Goal: Task Accomplishment & Management: Use online tool/utility

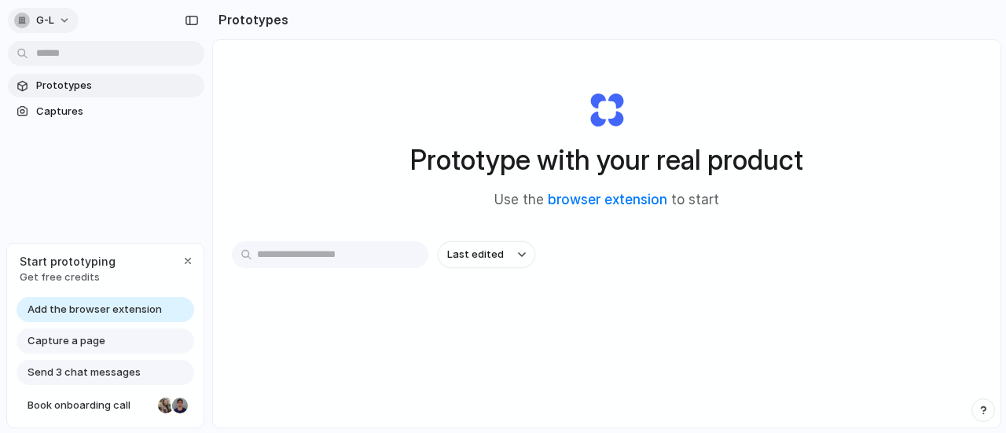
click at [71, 18] on button "g-l" at bounding box center [43, 20] width 71 height 25
click at [72, 50] on span "Settings" at bounding box center [57, 55] width 43 height 15
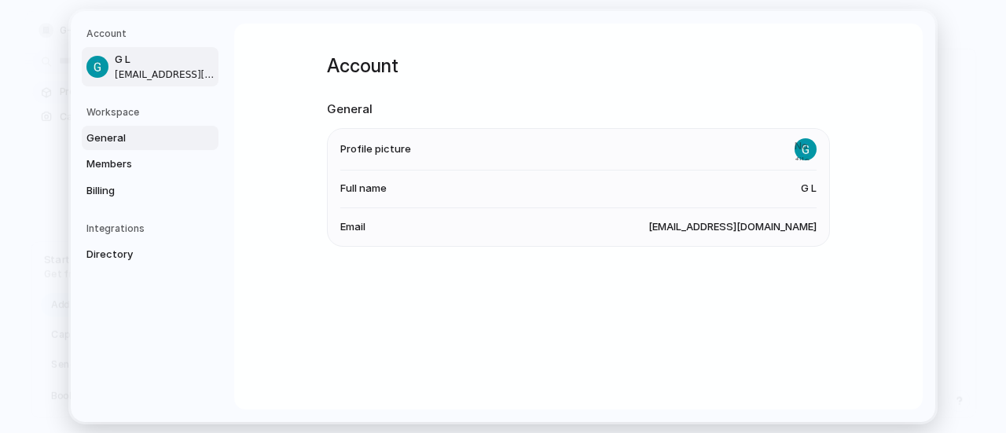
click at [134, 143] on span "General" at bounding box center [136, 138] width 101 height 16
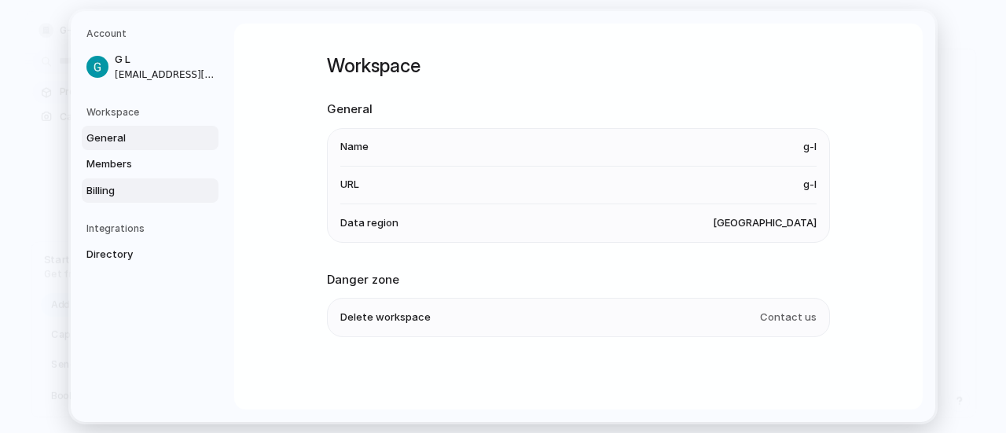
click at [124, 196] on span "Billing" at bounding box center [136, 190] width 101 height 16
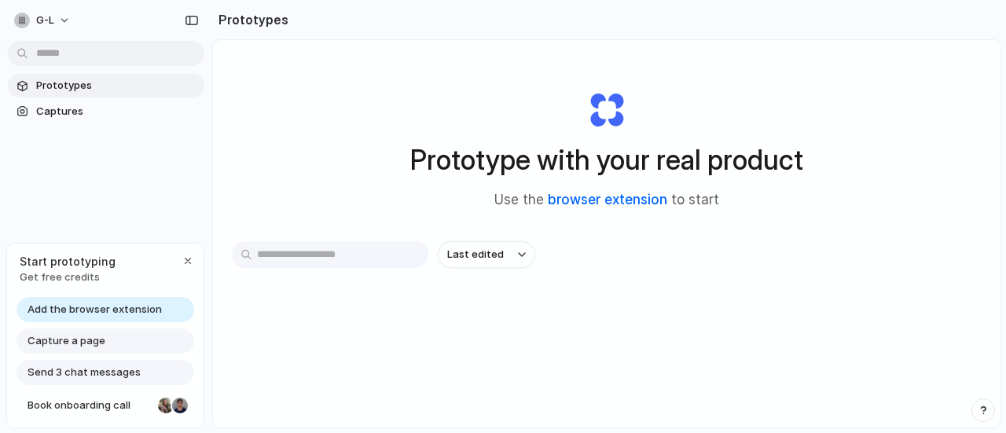
click at [576, 200] on link "browser extension" at bounding box center [607, 200] width 119 height 16
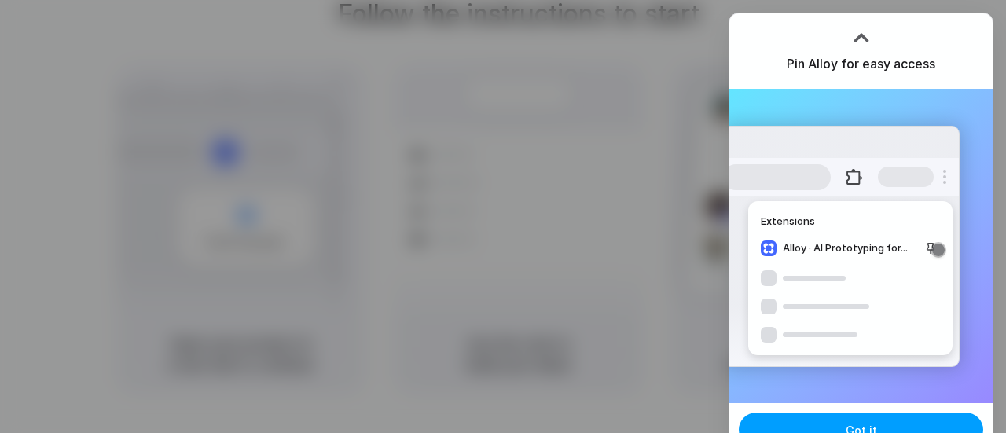
click at [818, 425] on button "Got it" at bounding box center [861, 430] width 244 height 35
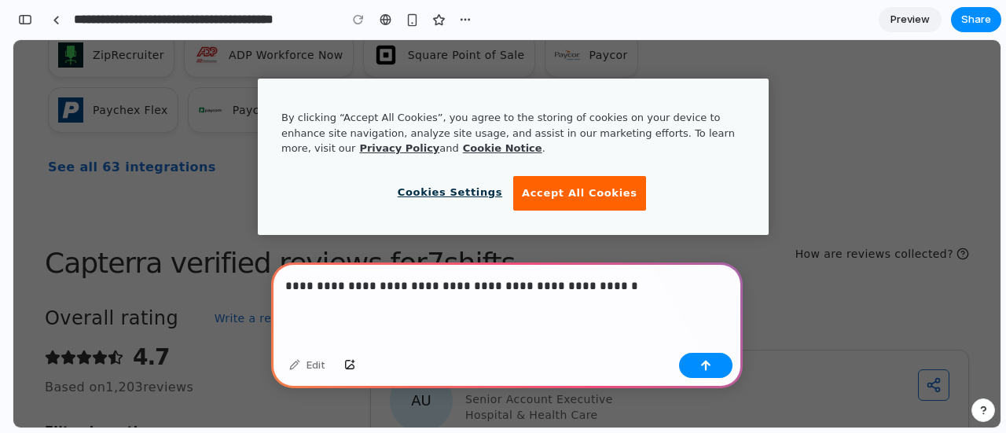
scroll to position [3654, 0]
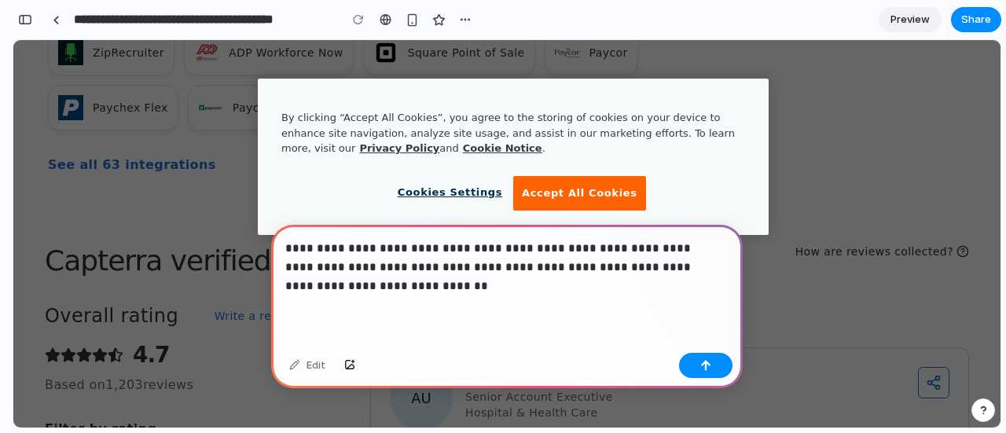
click at [406, 298] on div "**********" at bounding box center [507, 286] width 472 height 122
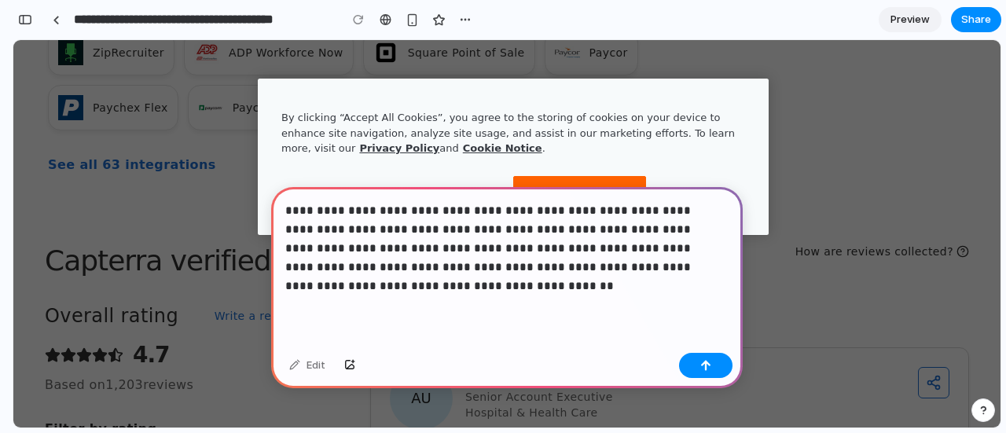
click at [475, 236] on p "**********" at bounding box center [503, 248] width 437 height 94
click at [460, 277] on p "**********" at bounding box center [503, 248] width 437 height 94
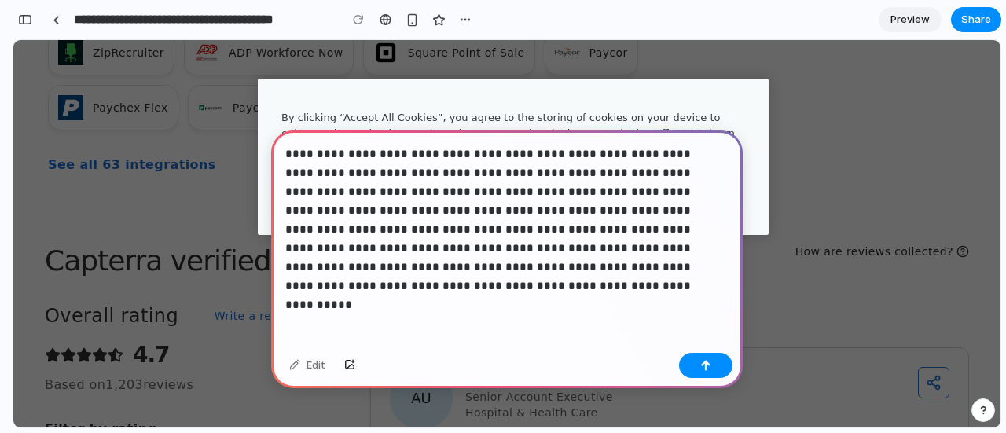
click at [456, 222] on p "**********" at bounding box center [503, 220] width 437 height 151
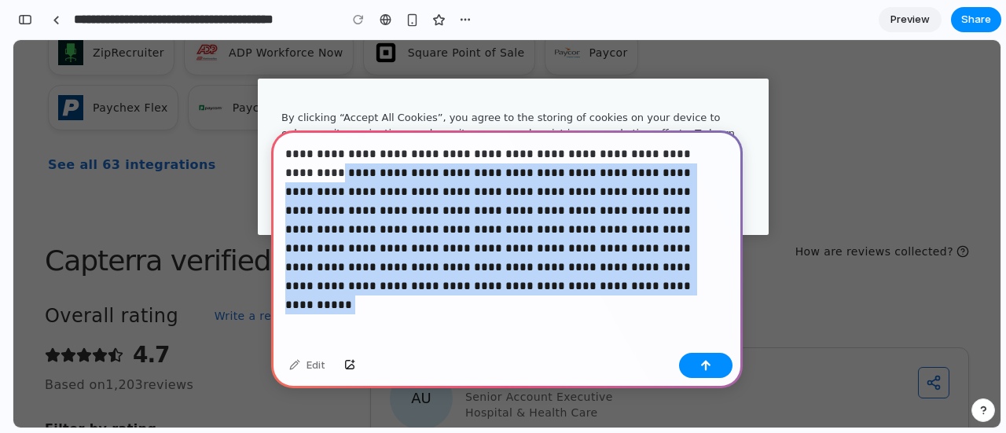
drag, startPoint x: 436, startPoint y: 333, endPoint x: 233, endPoint y: 134, distance: 284.6
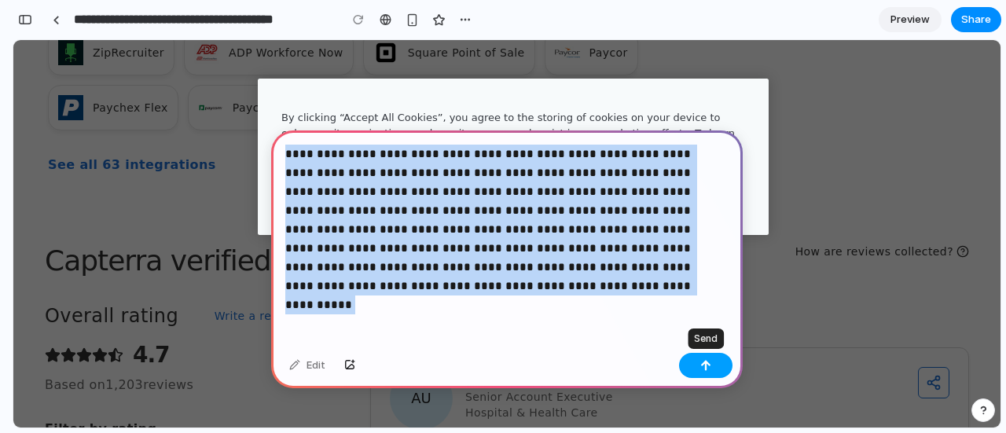
click at [694, 363] on button "button" at bounding box center [705, 365] width 53 height 25
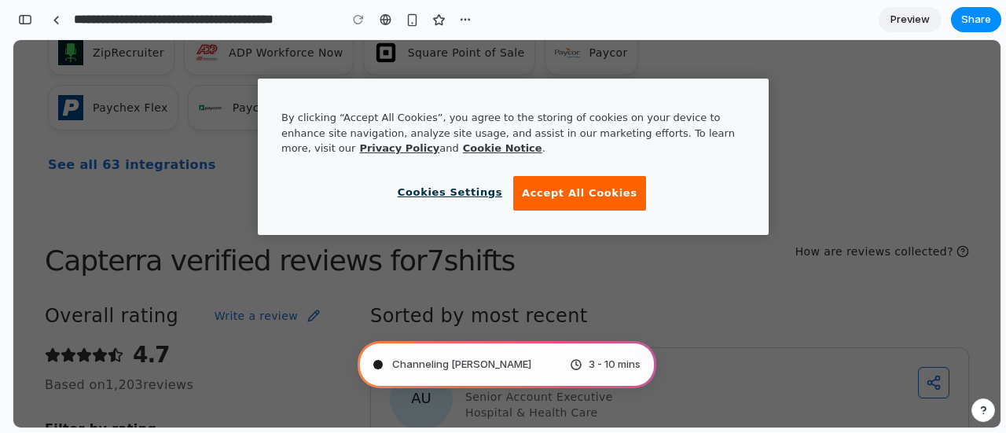
type input "**********"
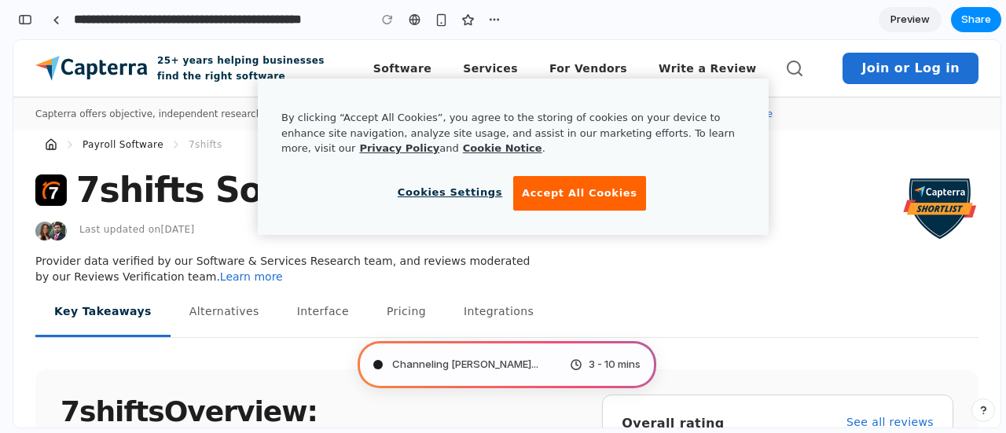
scroll to position [390, 0]
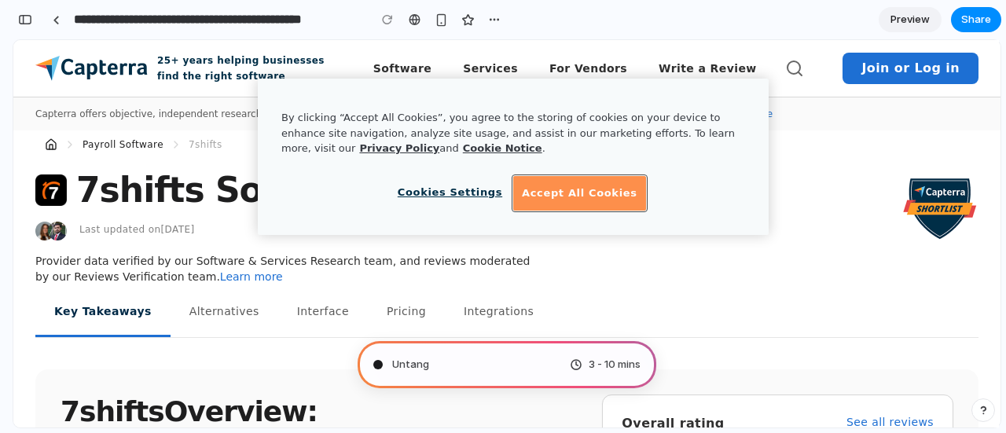
click at [551, 197] on button "Accept All Cookies" at bounding box center [579, 193] width 133 height 35
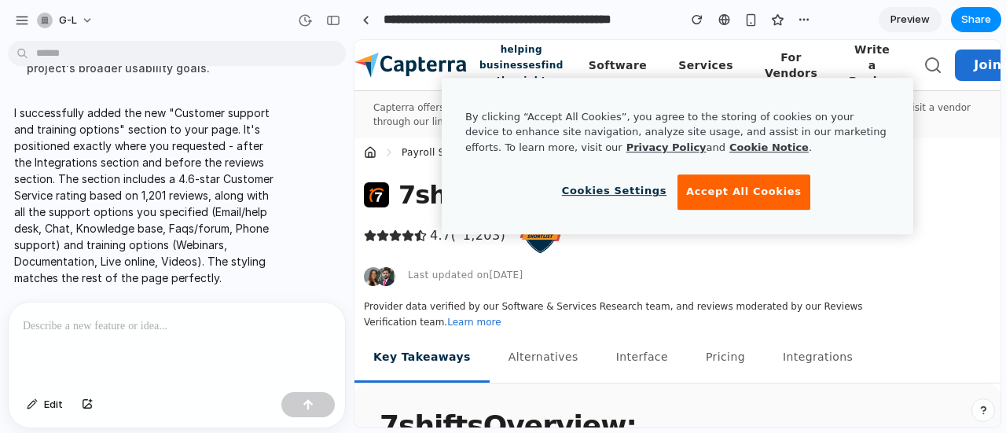
scroll to position [159, 0]
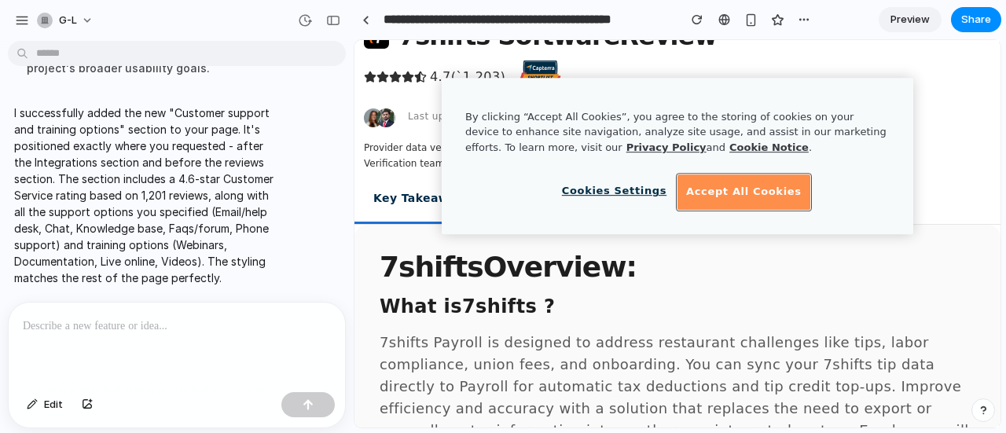
click at [747, 197] on button "Accept All Cookies" at bounding box center [744, 192] width 133 height 35
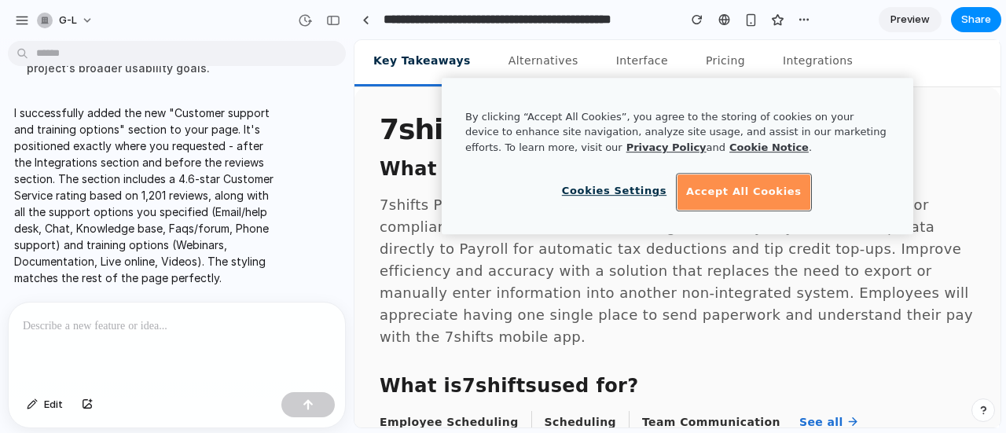
scroll to position [371, 0]
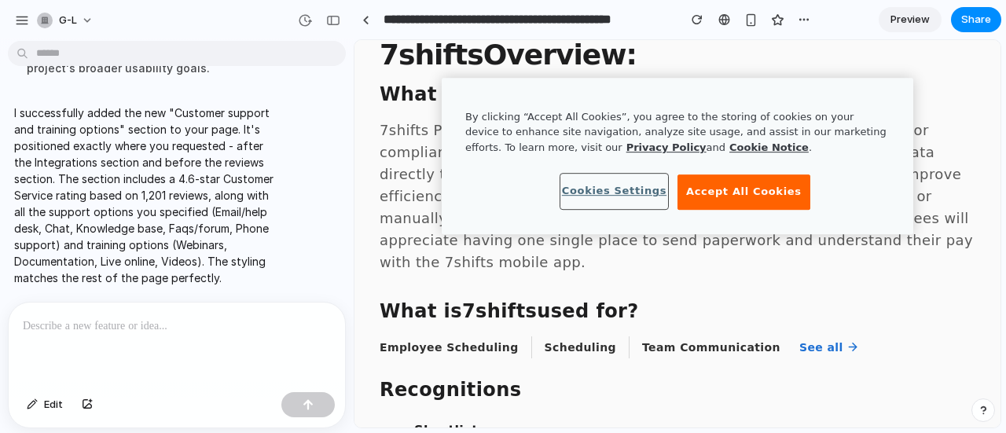
click at [609, 189] on button "Cookies Settings" at bounding box center [614, 191] width 106 height 33
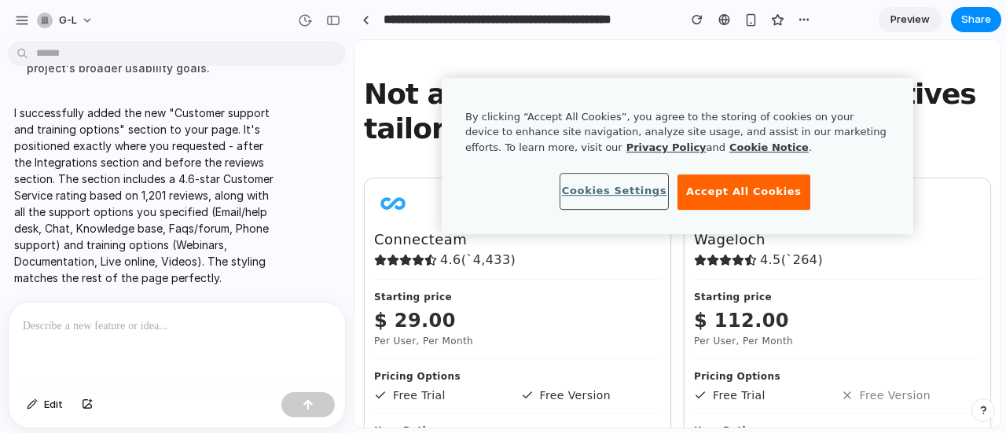
scroll to position [1978, 0]
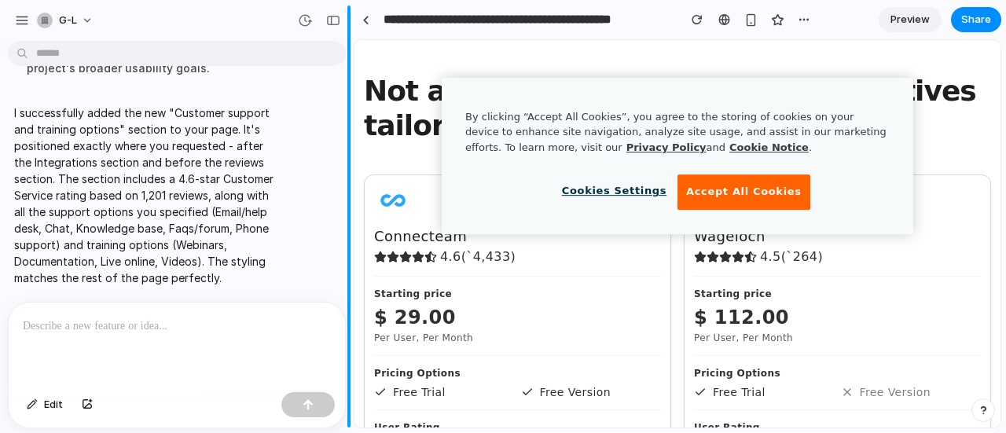
click at [351, 275] on div "**********" at bounding box center [503, 216] width 1006 height 433
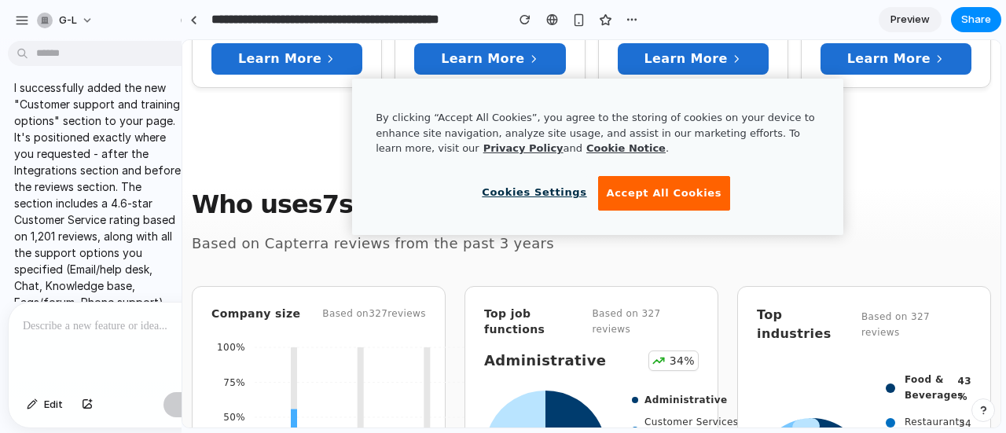
scroll to position [1954, 0]
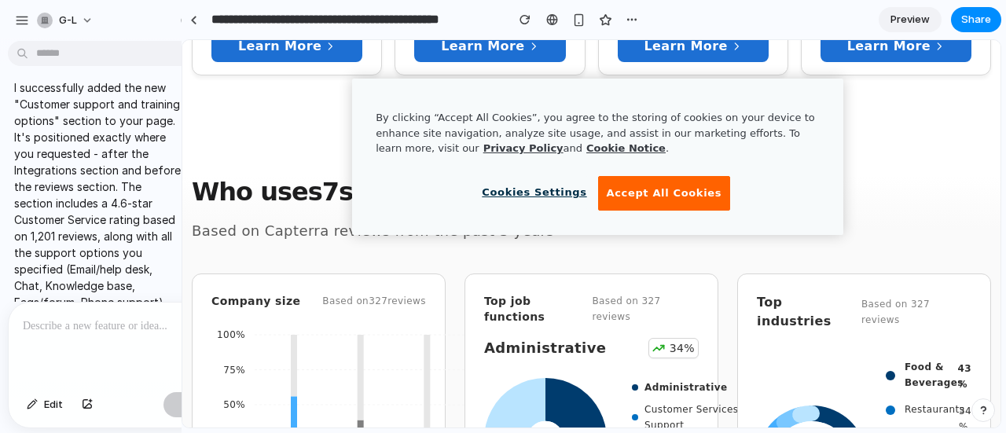
drag, startPoint x: 351, startPoint y: 275, endPoint x: 178, endPoint y: 276, distance: 172.9
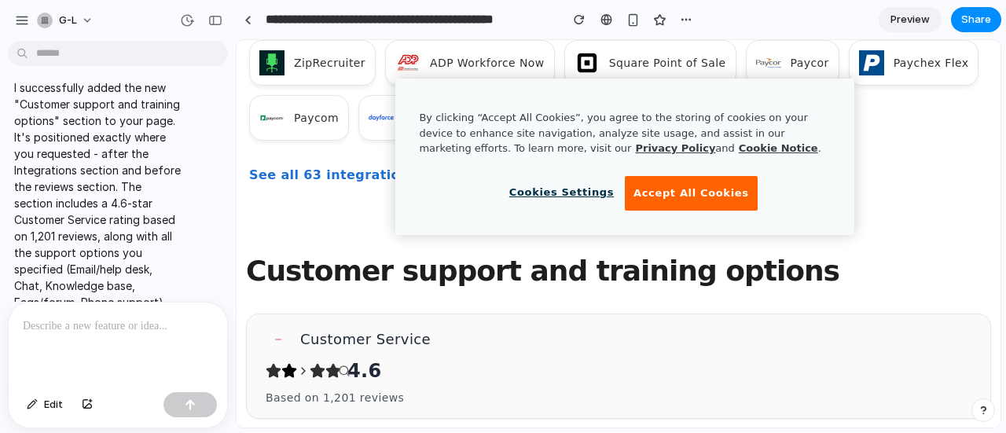
scroll to position [5255, 0]
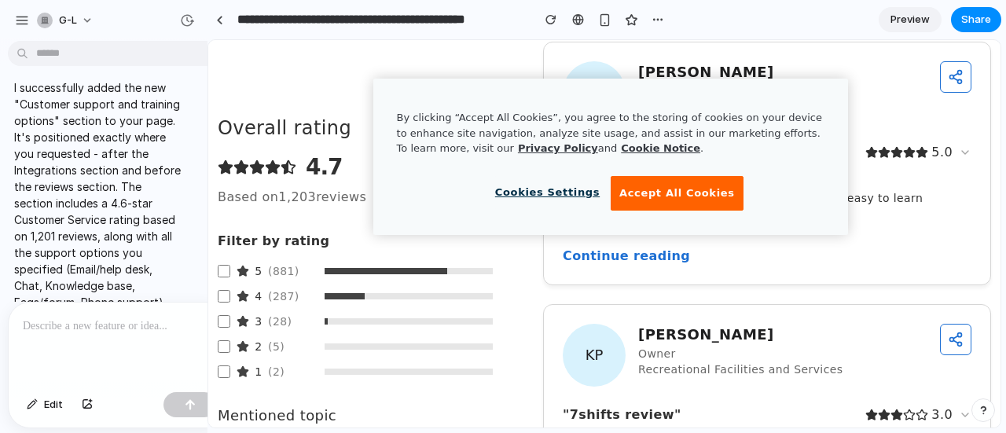
scroll to position [5271, 0]
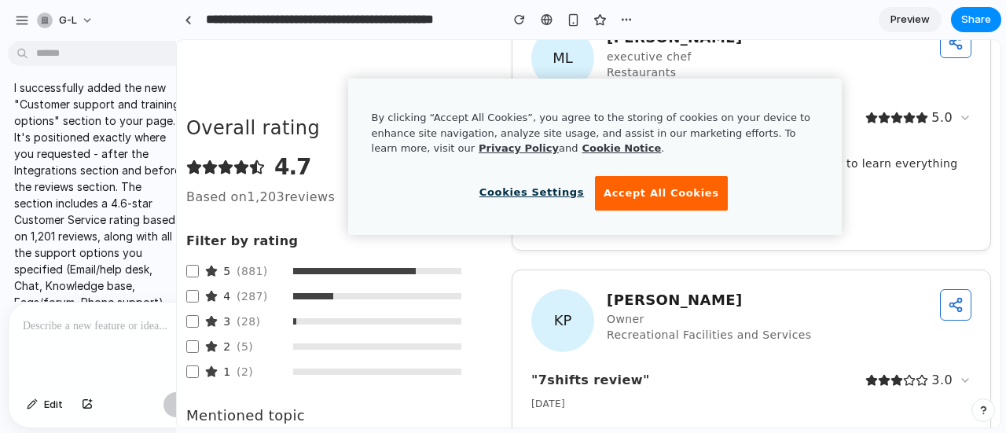
drag, startPoint x: 233, startPoint y: 229, endPoint x: 176, endPoint y: 222, distance: 56.9
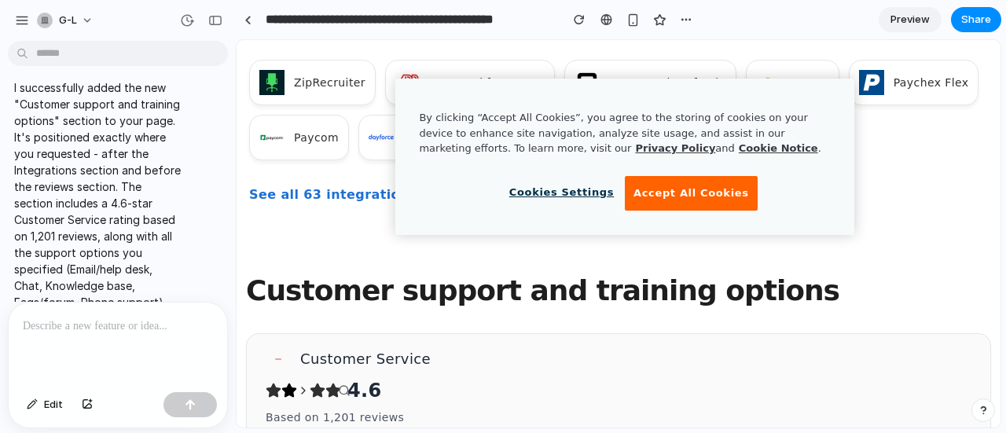
scroll to position [5235, 0]
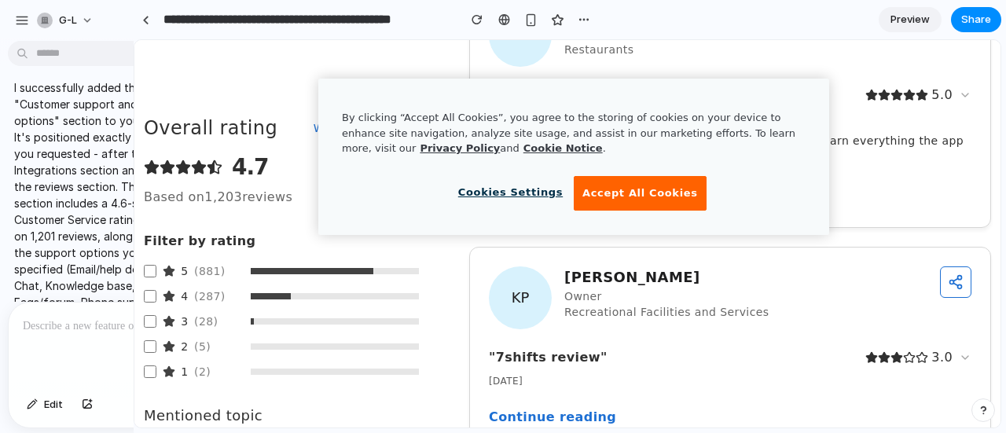
drag, startPoint x: 235, startPoint y: 238, endPoint x: 130, endPoint y: 238, distance: 104.6
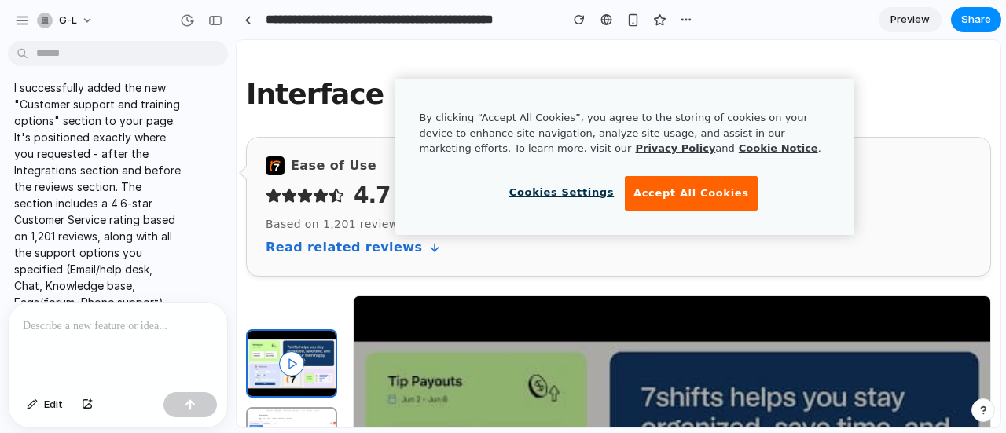
scroll to position [984, 0]
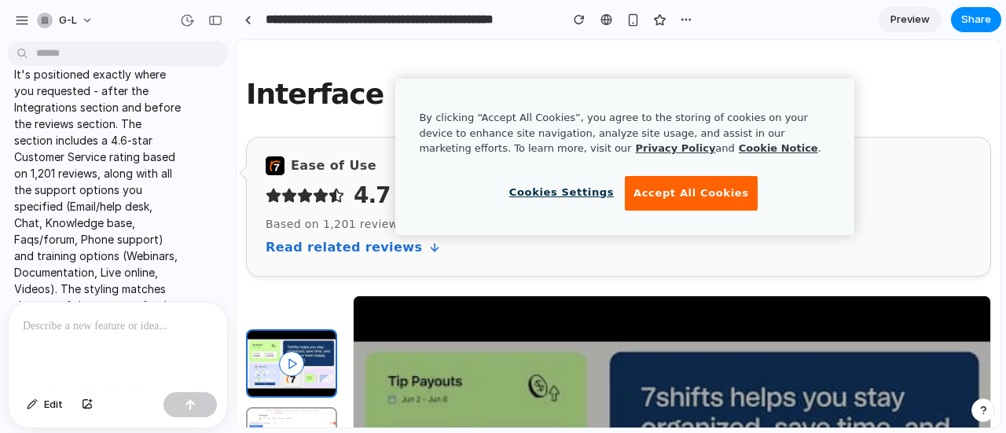
click at [97, 318] on p at bounding box center [118, 326] width 190 height 19
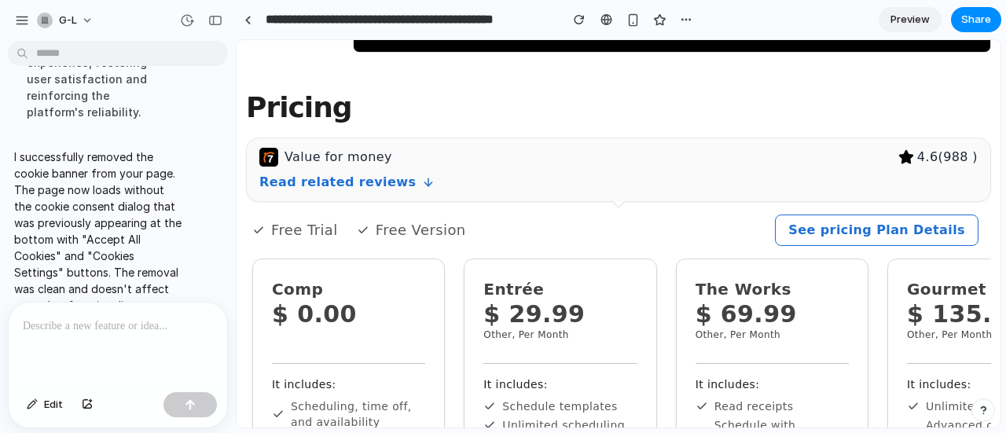
scroll to position [4421, 0]
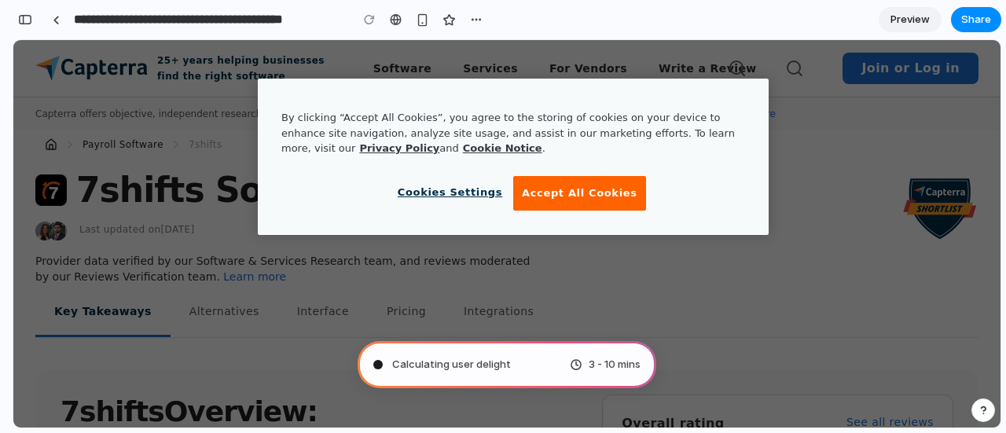
type input "**********"
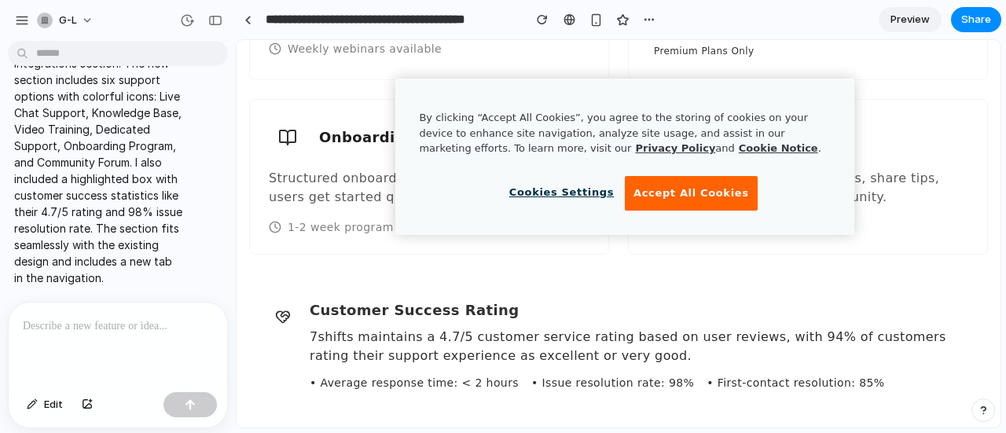
scroll to position [5781, 0]
click at [115, 330] on div at bounding box center [118, 344] width 219 height 83
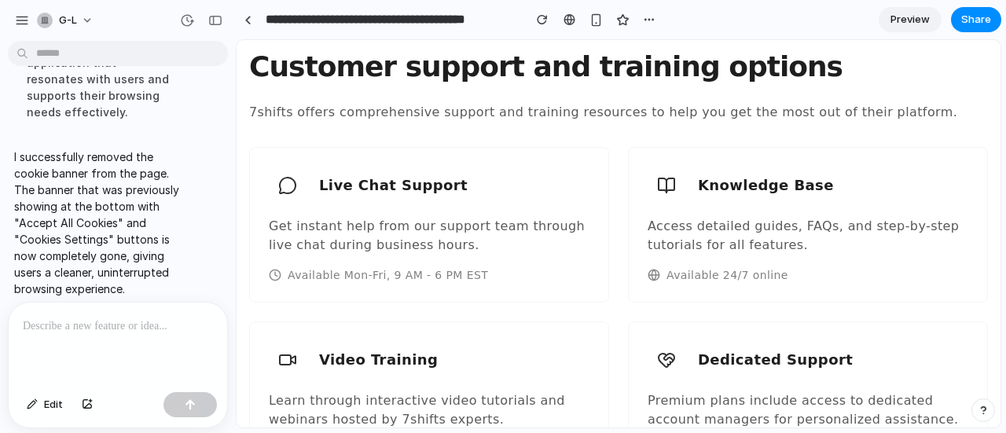
scroll to position [5382, 0]
